Goal: Communication & Community: Answer question/provide support

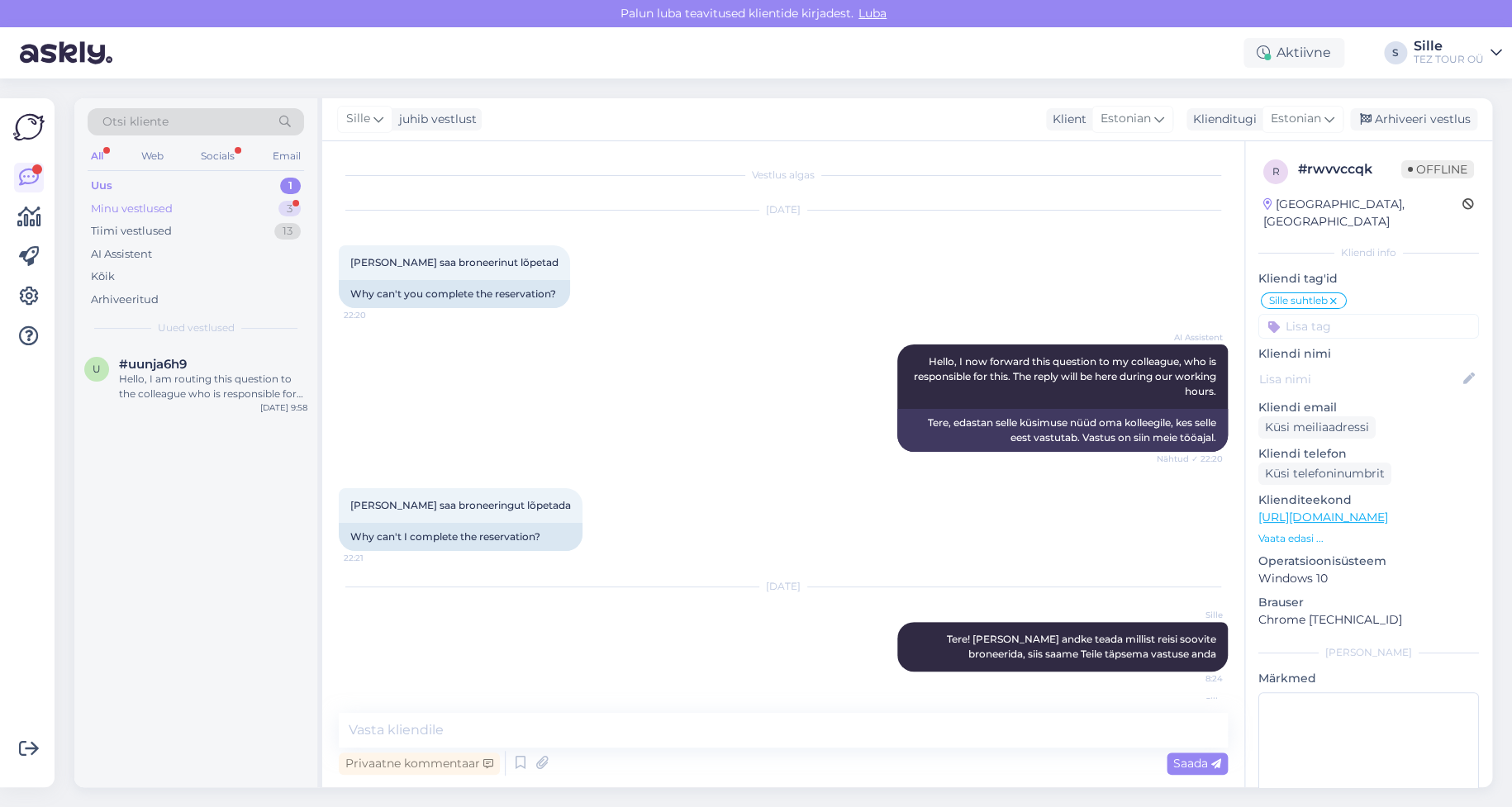
scroll to position [162, 0]
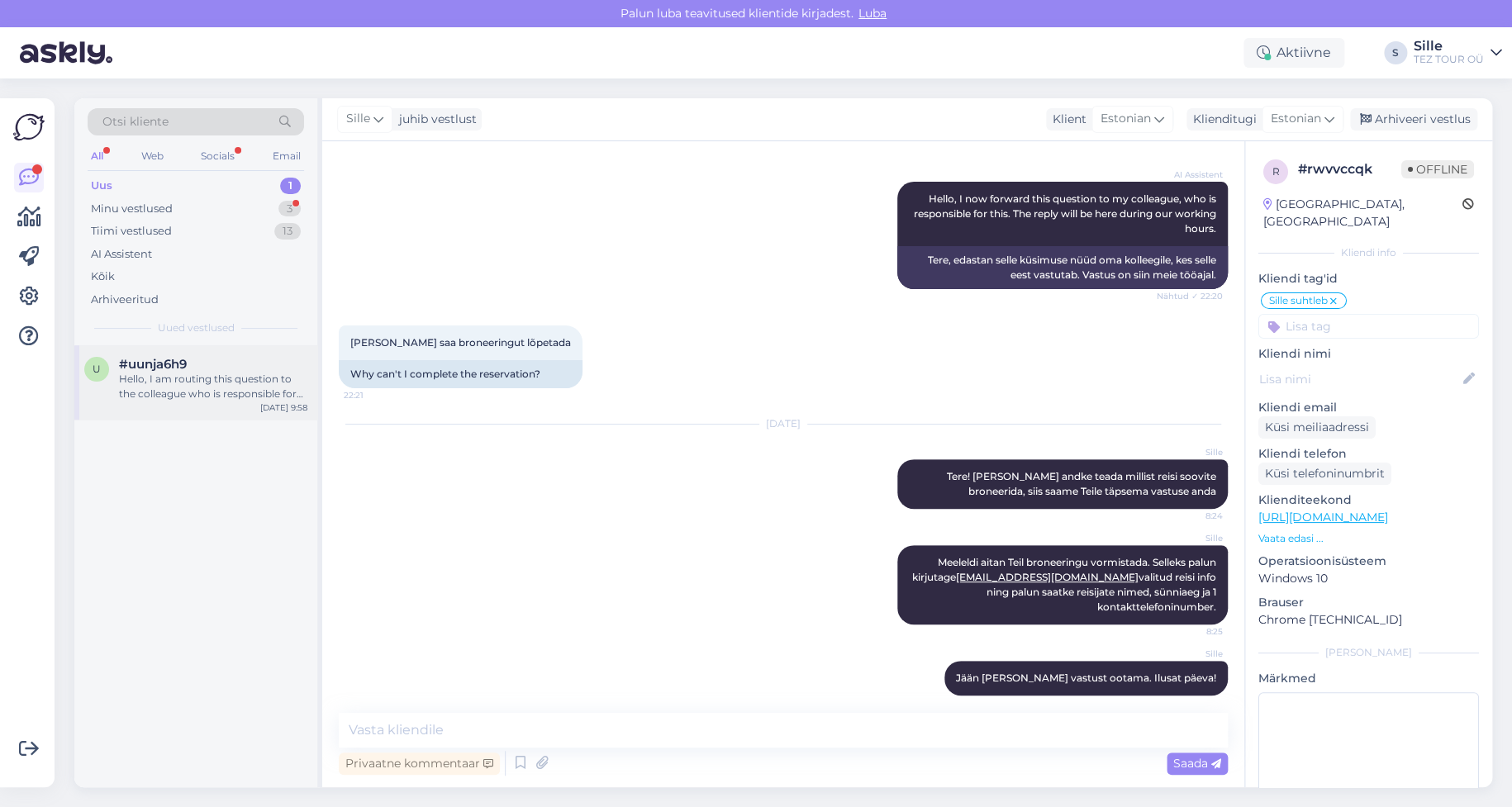
click at [143, 375] on div "Hello, I am routing this question to the colleague who is responsible for this …" at bounding box center [213, 386] width 188 height 30
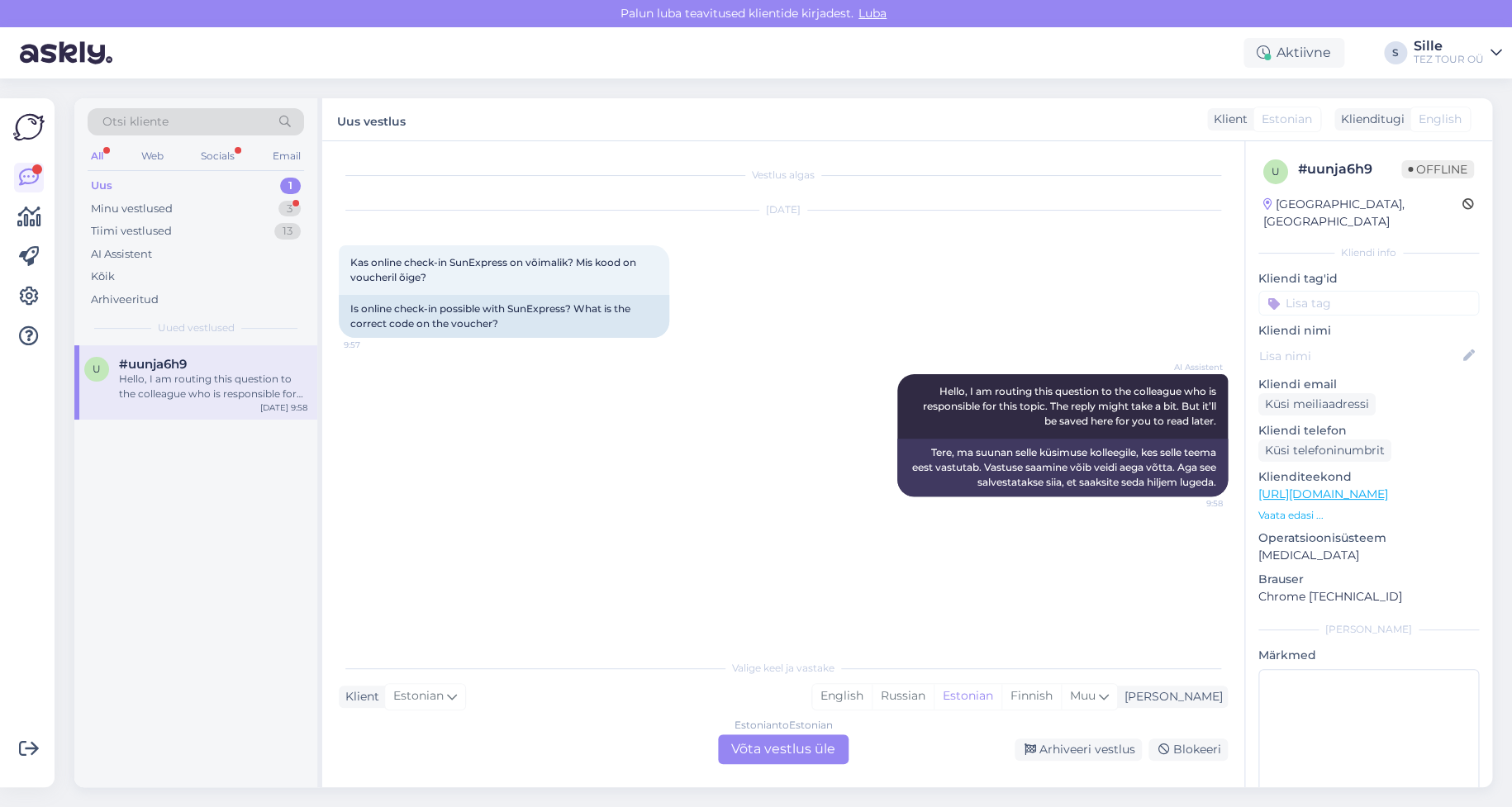
click at [779, 751] on div "Estonian to Estonian Võta vestlus üle" at bounding box center [783, 749] width 131 height 30
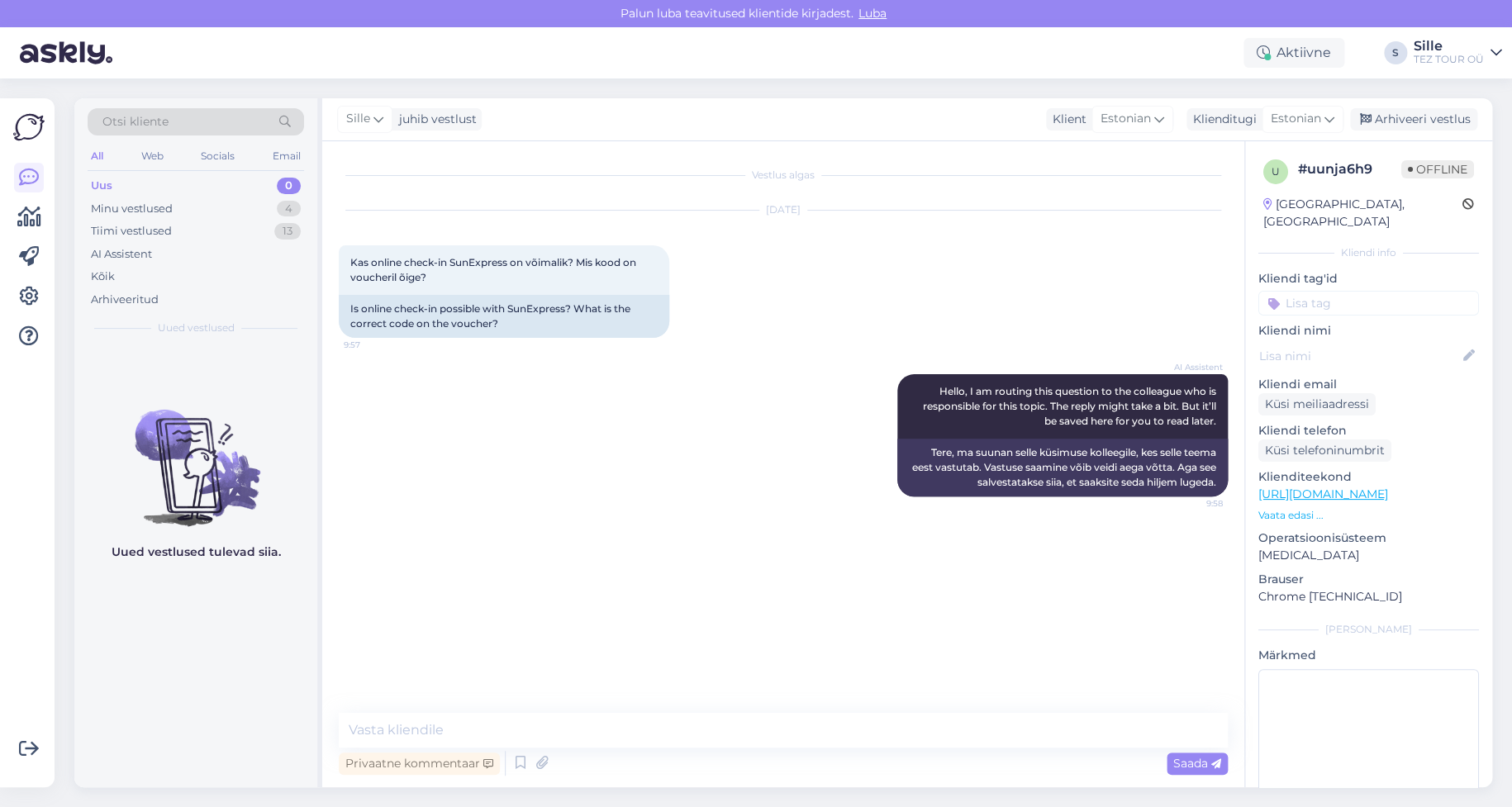
click at [1300, 290] on input at bounding box center [1368, 303] width 221 height 25
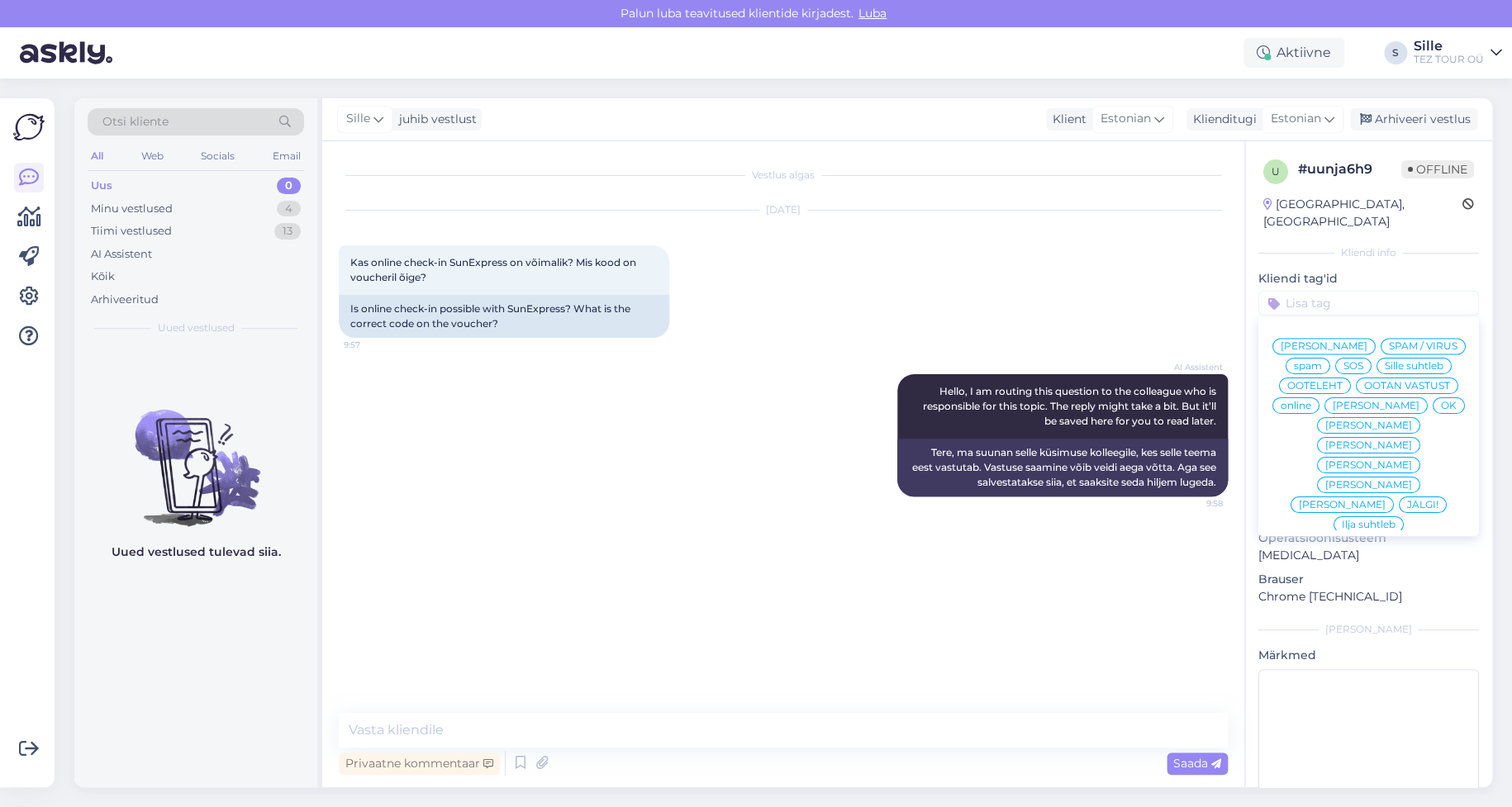
click at [1384, 363] on span "Sille suhtleb" at bounding box center [1413, 366] width 58 height 10
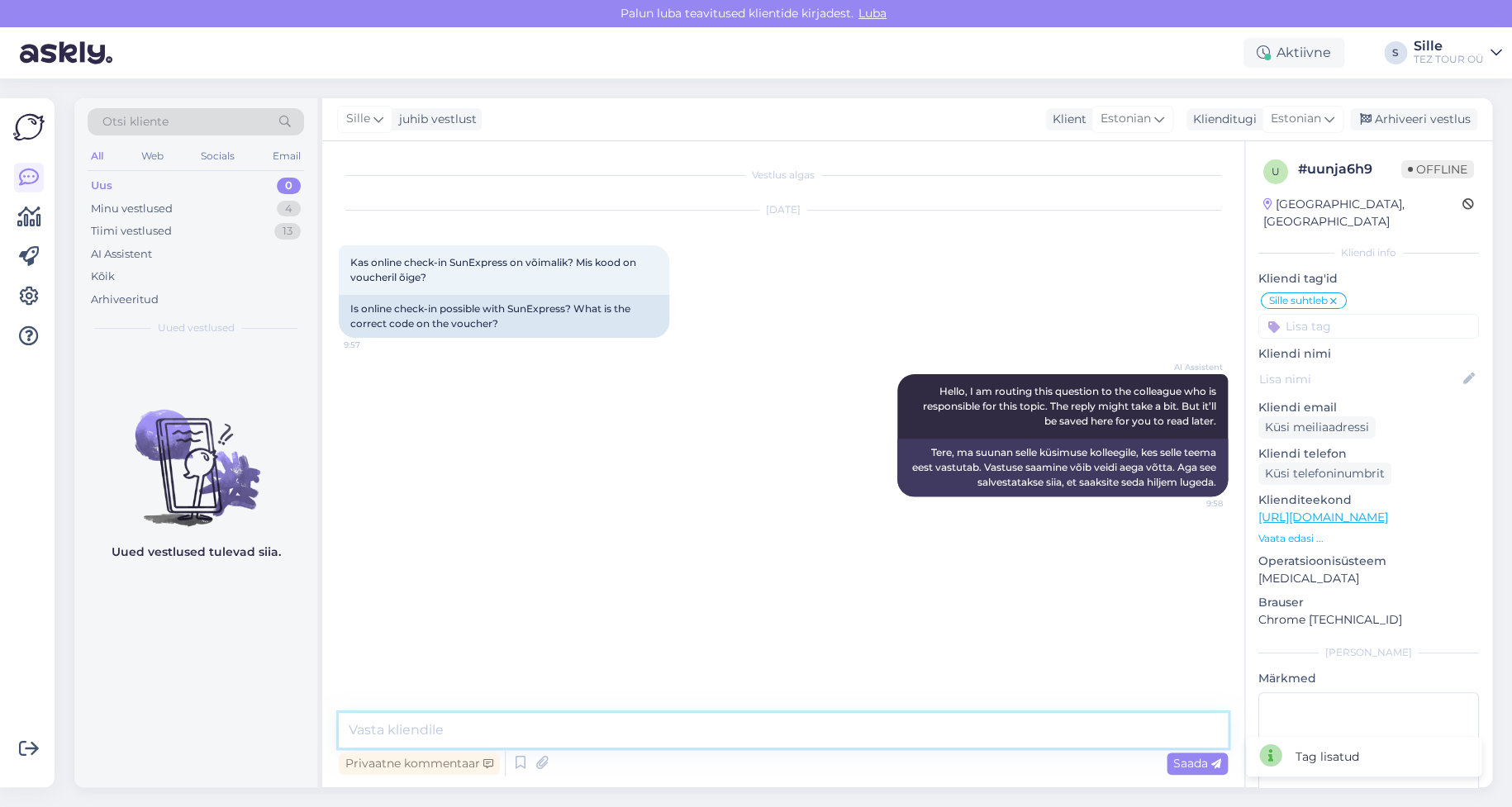
click at [400, 731] on textarea at bounding box center [783, 730] width 889 height 34
paste textarea "2025 a. hooajal on Sunexpress lendudele registreerimine [PERSON_NAME] lennujaam…"
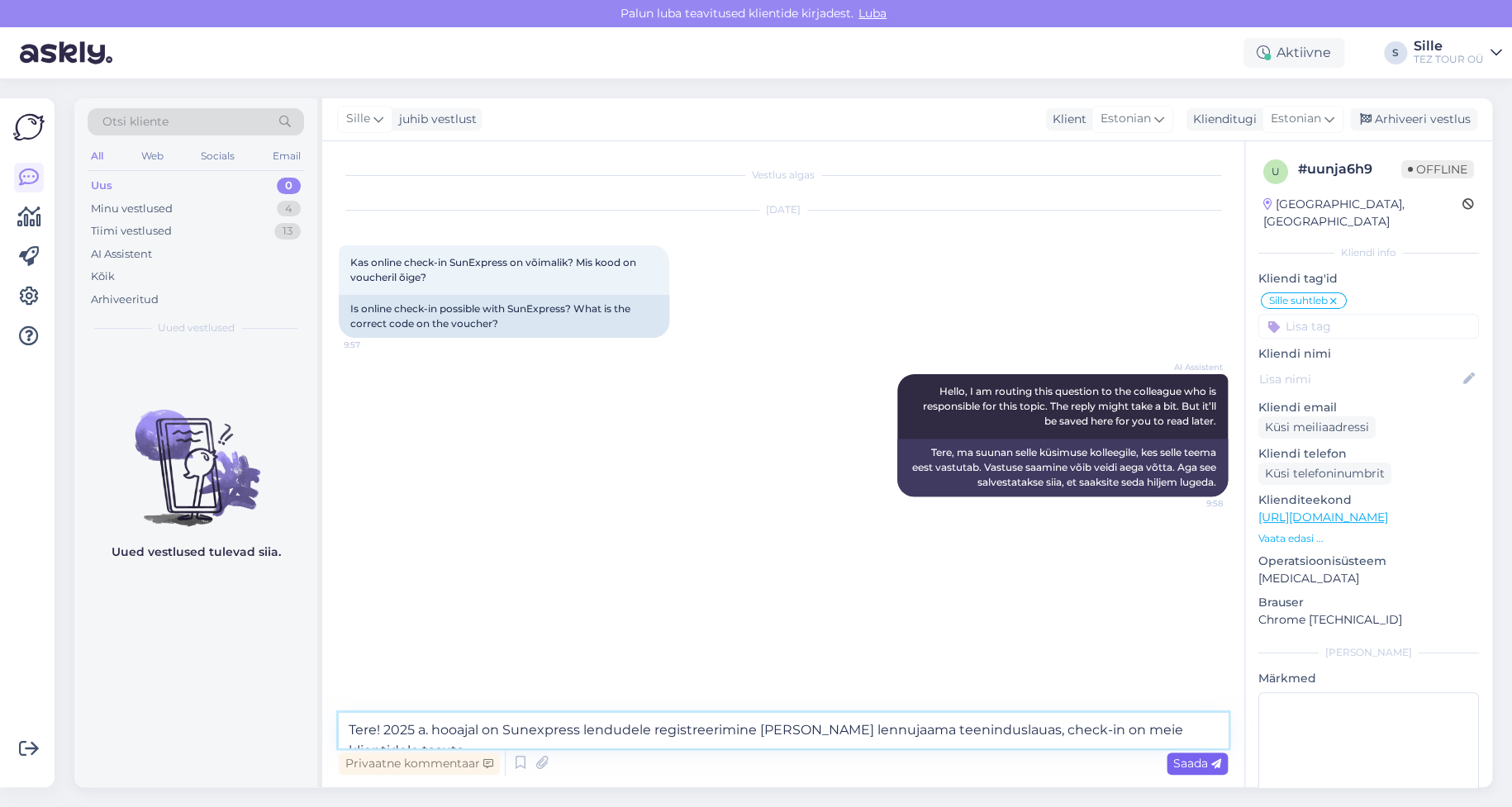
type textarea "Tere! 2025 a. hooajal on Sunexpress lendudele registreerimine [PERSON_NAME] len…"
click at [1191, 761] on span "Saada" at bounding box center [1197, 763] width 48 height 15
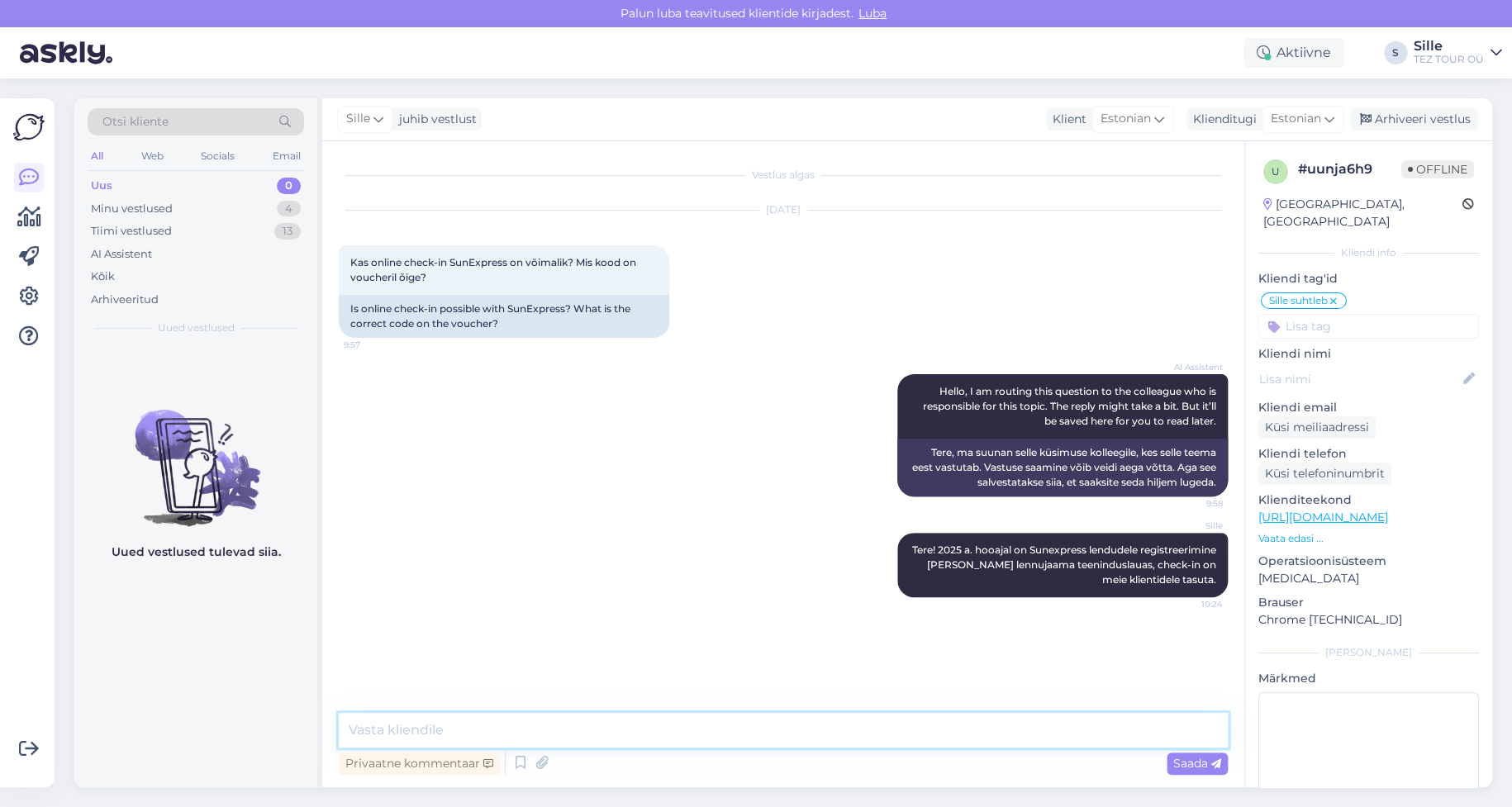
click at [419, 723] on textarea at bounding box center [783, 730] width 889 height 34
click at [437, 730] on textarea "Online check - in" at bounding box center [783, 730] width 889 height 34
drag, startPoint x: 441, startPoint y: 733, endPoint x: 454, endPoint y: 734, distance: 13.0
click at [442, 733] on textarea "Online check- in" at bounding box center [783, 730] width 889 height 34
drag, startPoint x: 466, startPoint y: 726, endPoint x: 491, endPoint y: 728, distance: 25.1
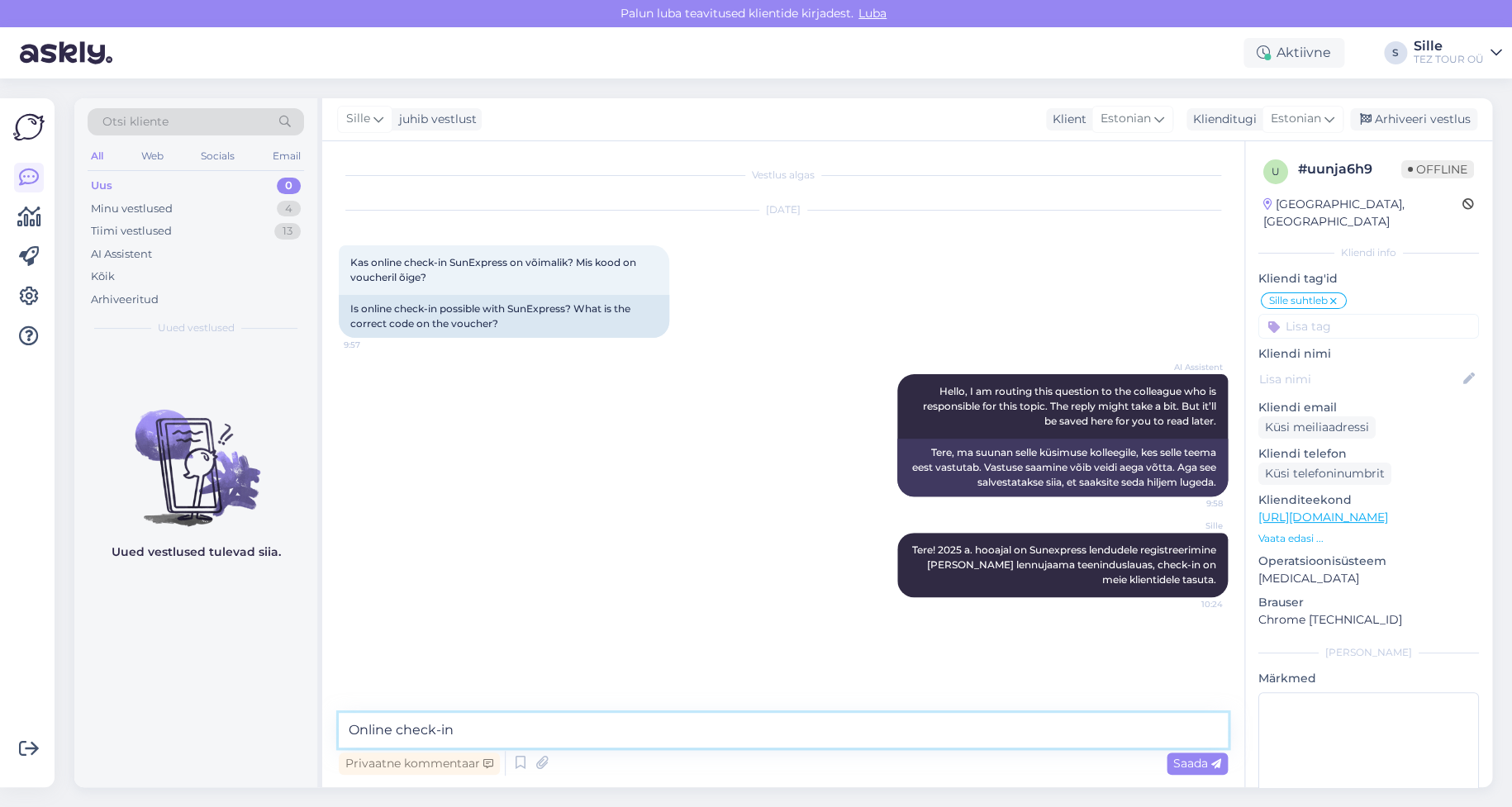
click at [479, 726] on textarea "Online check-in" at bounding box center [783, 730] width 889 height 34
type textarea "Online check-in ei ole võimalik"
click at [158, 212] on div "Minu vestlused" at bounding box center [132, 208] width 82 height 16
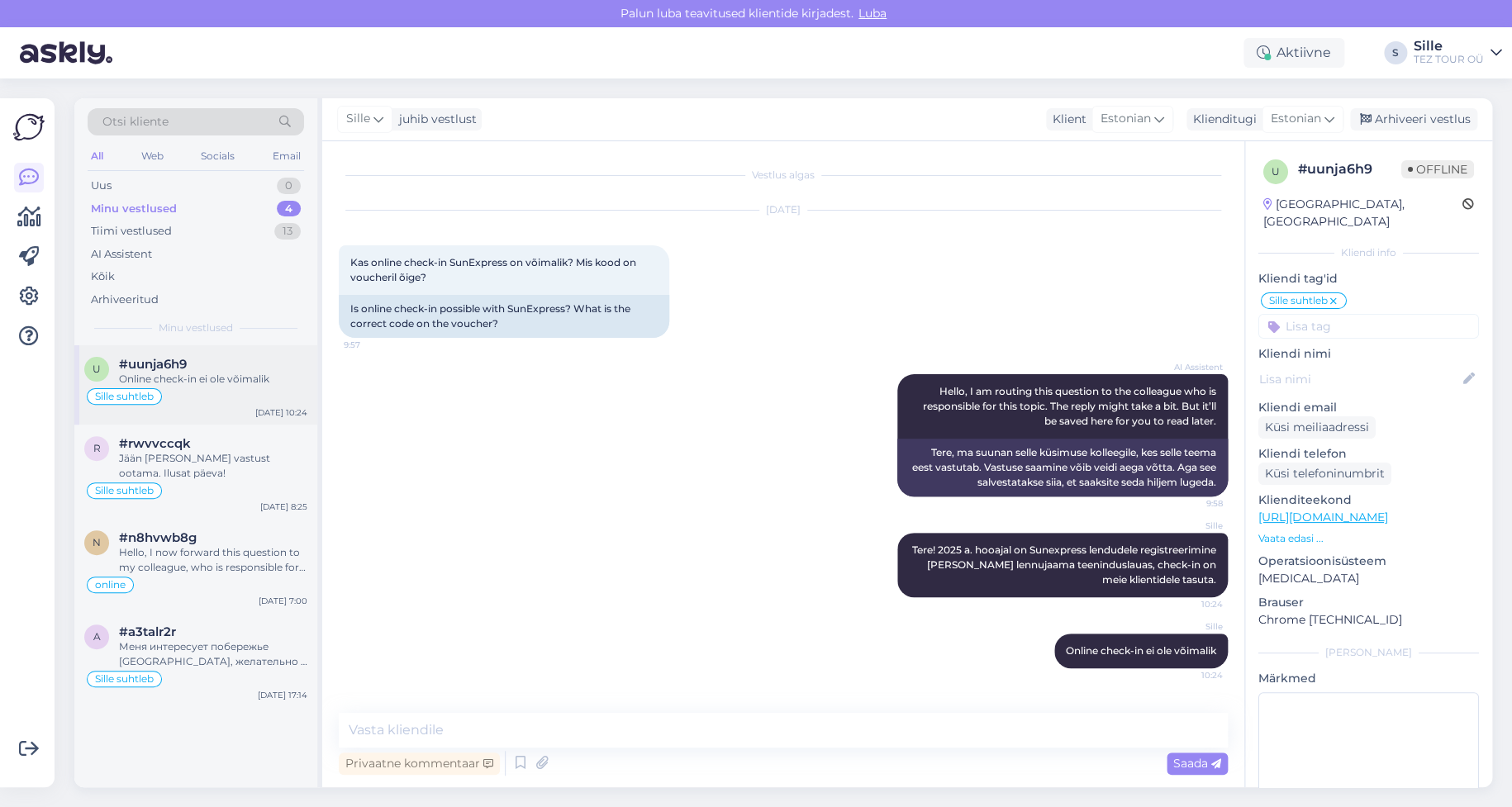
click at [235, 397] on div "Sille suhtleb" at bounding box center [196, 396] width 224 height 20
click at [382, 720] on textarea at bounding box center [783, 730] width 889 height 34
click at [349, 731] on textarea "Head reisi!" at bounding box center [783, 730] width 889 height 34
click at [449, 731] on textarea "Head reisi!" at bounding box center [783, 730] width 889 height 34
type textarea "Head reisi!"
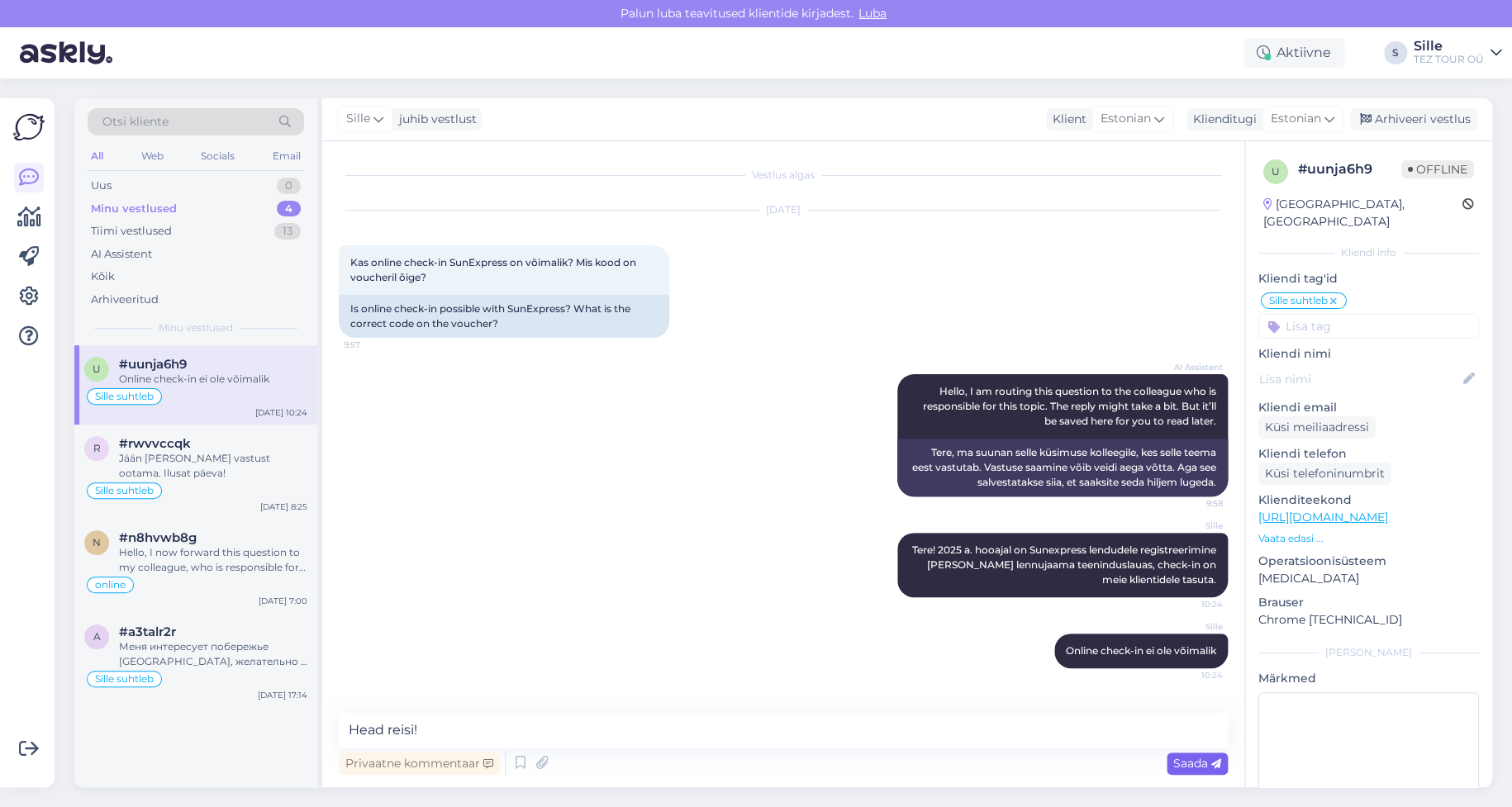
click at [1204, 762] on span "Saada" at bounding box center [1197, 763] width 48 height 15
click at [1408, 124] on div "Arhiveeri vestlus" at bounding box center [1413, 118] width 127 height 22
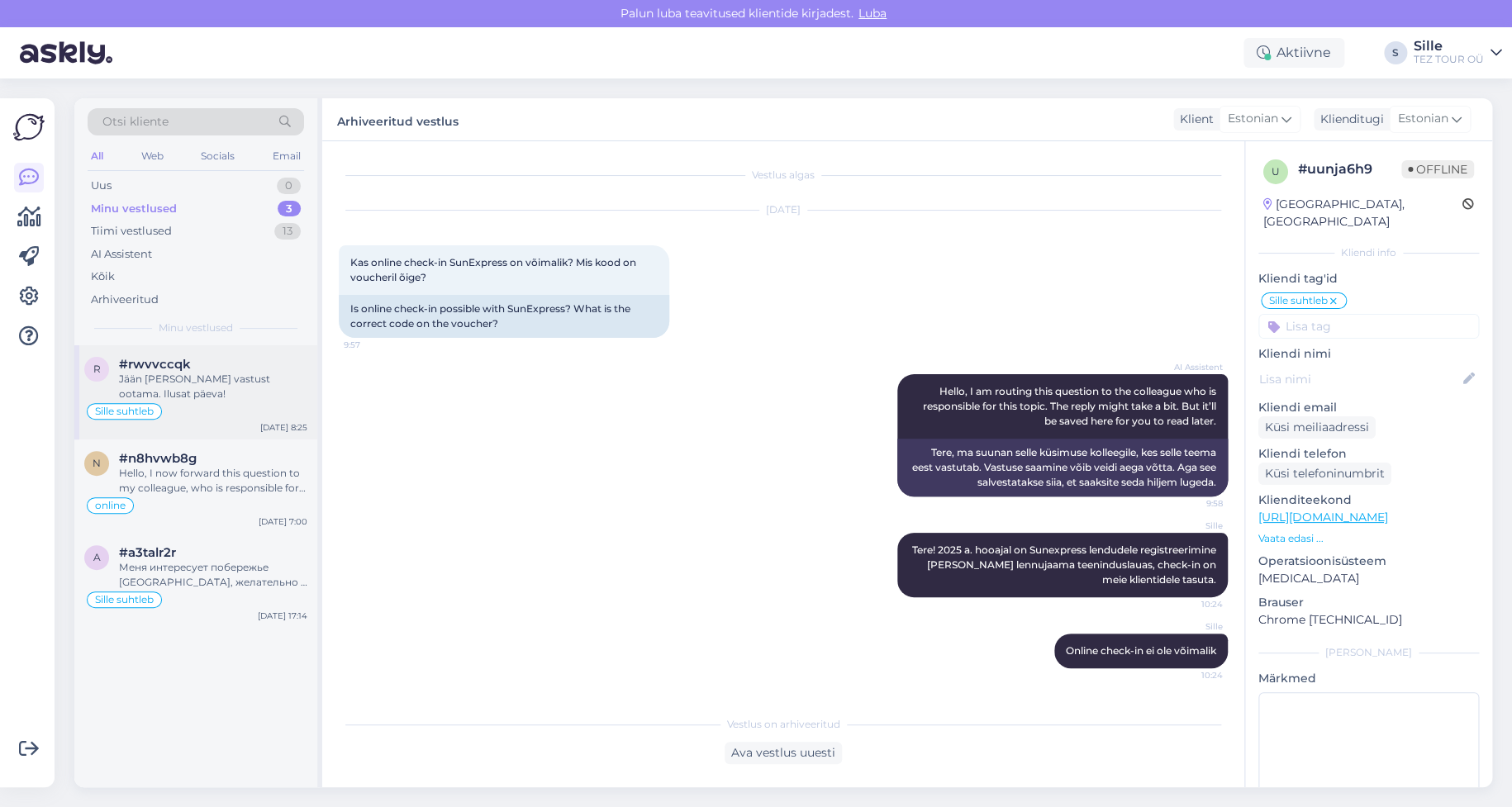
click at [184, 382] on div "Jään [PERSON_NAME] vastust ootama. Ilusat päeva!" at bounding box center [213, 386] width 188 height 30
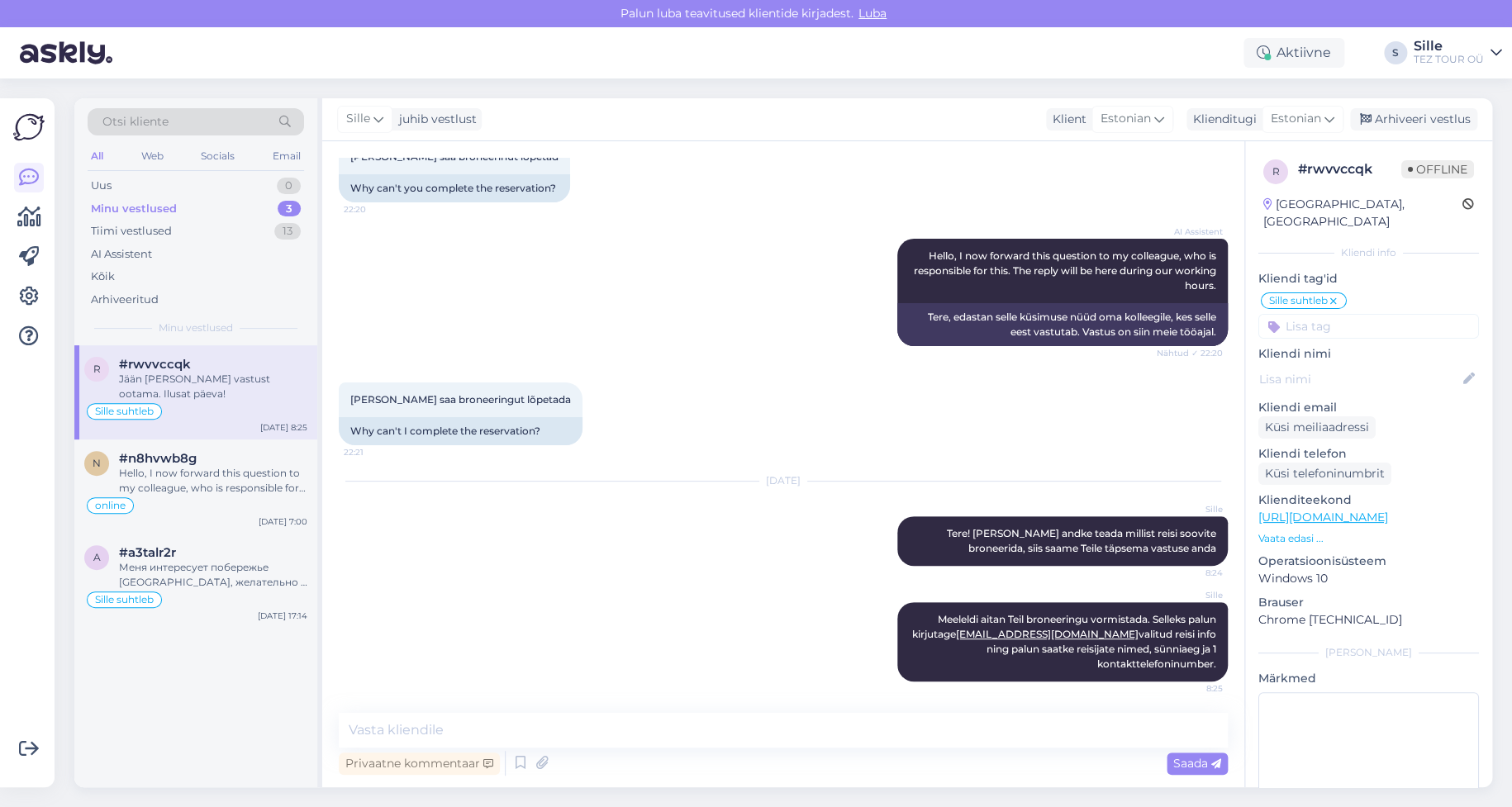
scroll to position [162, 0]
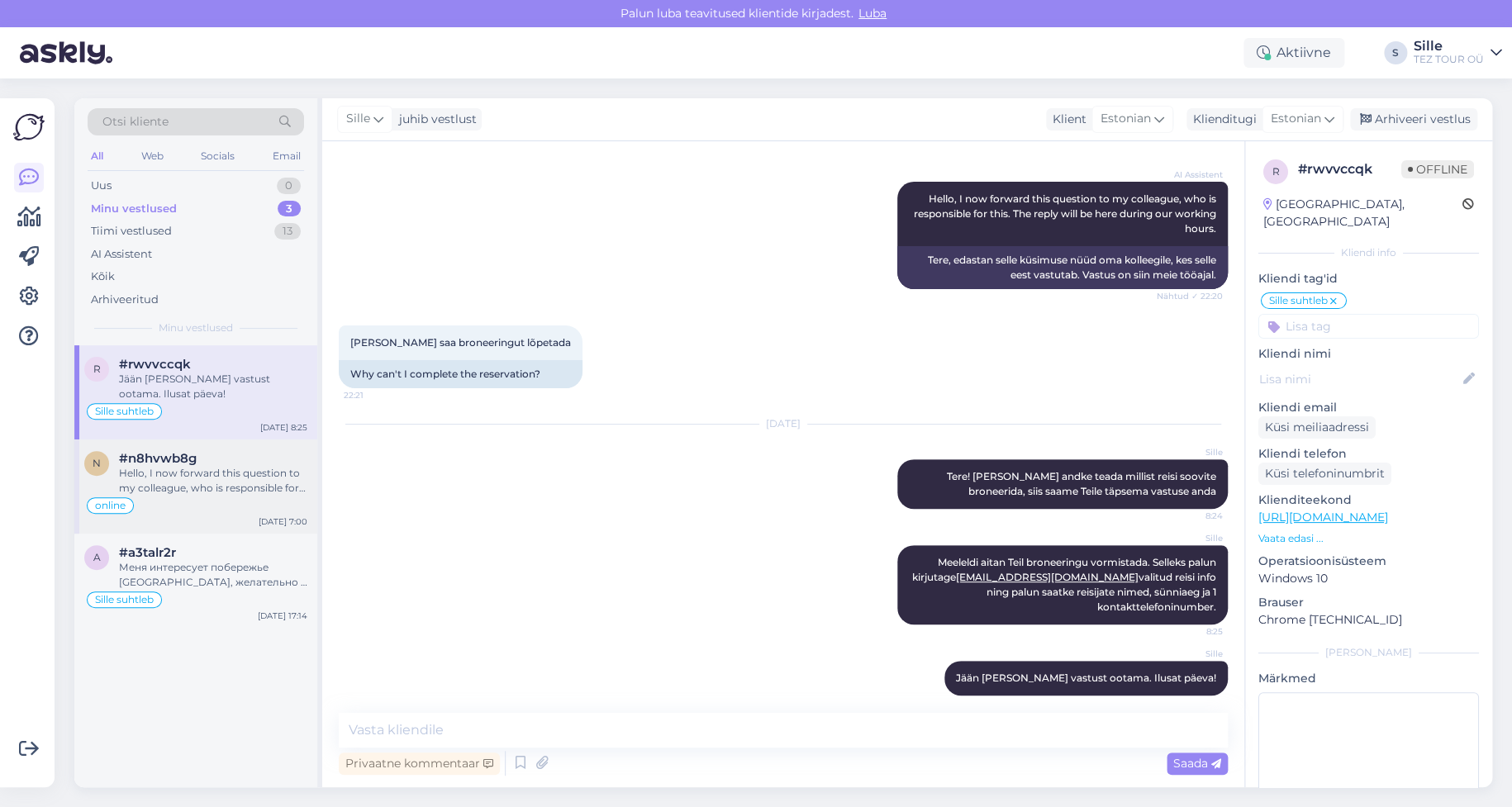
drag, startPoint x: 175, startPoint y: 483, endPoint x: 186, endPoint y: 479, distance: 11.7
click at [181, 480] on div "Hello, I now forward this question to my colleague, who is responsible for this…" at bounding box center [213, 480] width 188 height 30
